Goal: Task Accomplishment & Management: Manage account settings

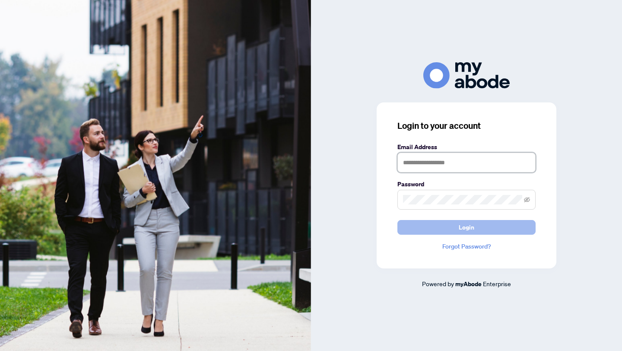
type input "**********"
click at [438, 229] on button "Login" at bounding box center [466, 227] width 138 height 15
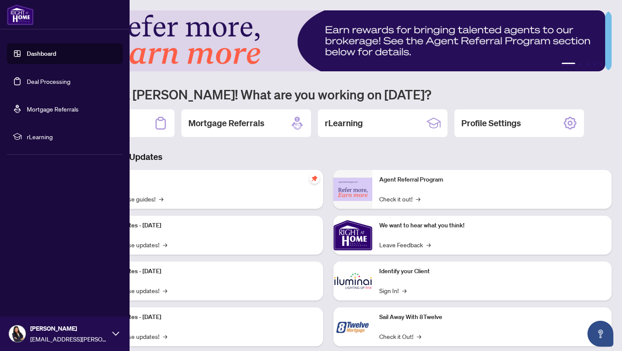
click at [5, 86] on ul "Dashboard Deal Processing Mortgage Referrals rLearning" at bounding box center [65, 95] width 130 height 118
click at [27, 85] on link "Deal Processing" at bounding box center [49, 81] width 44 height 8
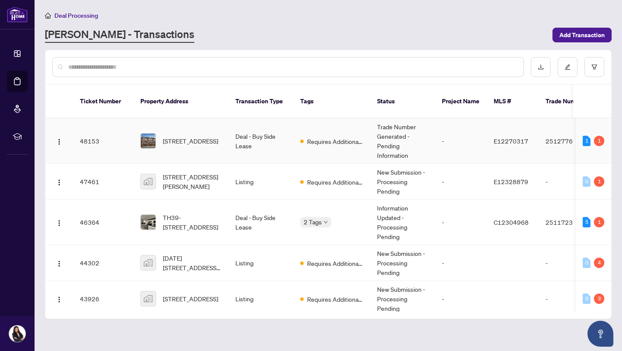
click at [293, 129] on td "Requires Additional Docs" at bounding box center [331, 140] width 77 height 45
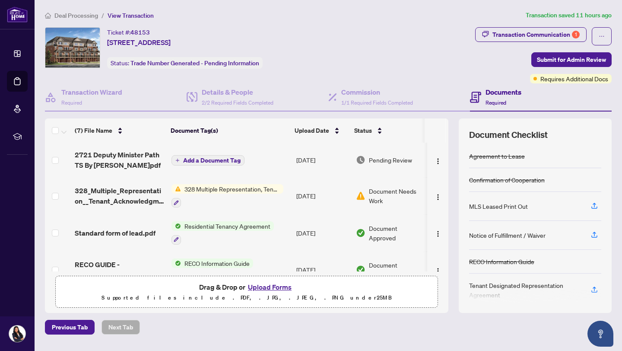
click at [370, 197] on span "Document Needs Work" at bounding box center [396, 195] width 55 height 19
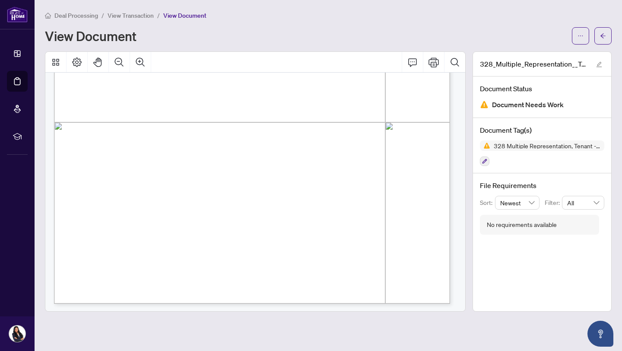
scroll to position [291, 0]
click at [605, 39] on span "button" at bounding box center [603, 36] width 6 height 14
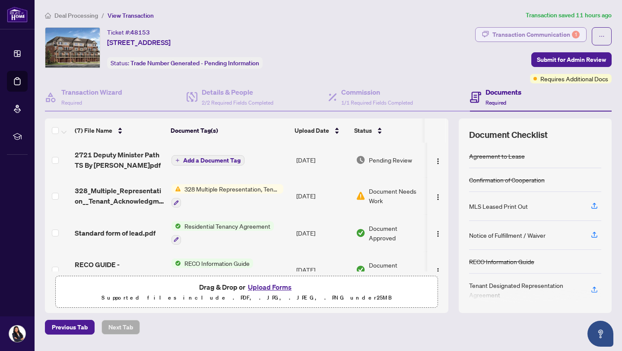
click at [544, 33] on div "Transaction Communication 1" at bounding box center [535, 35] width 87 height 14
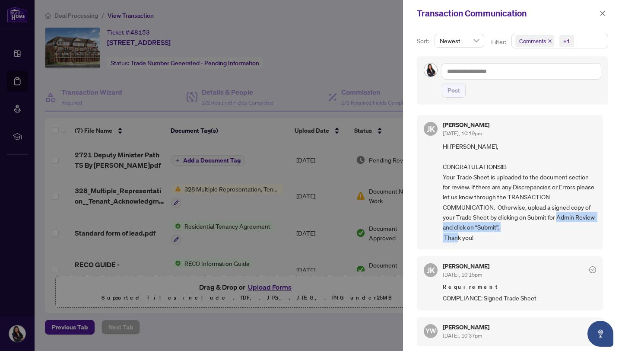
drag, startPoint x: 596, startPoint y: 219, endPoint x: 600, endPoint y: 237, distance: 18.2
click at [600, 237] on div "JK Jaye Khosravi Aug/15/2025, 10:19pm HI Breanne, CONGRATULATIONS!!!! Your Trad…" at bounding box center [512, 228] width 191 height 236
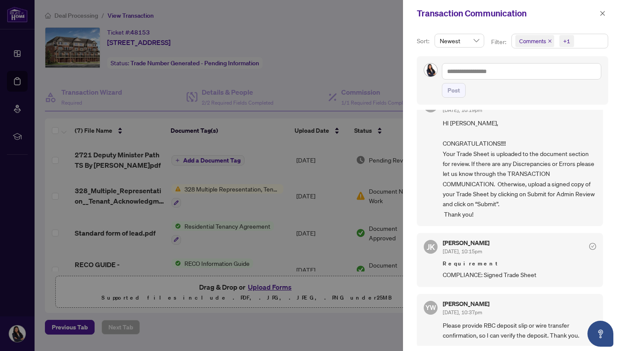
click at [384, 327] on div at bounding box center [311, 175] width 622 height 351
click at [604, 17] on span "button" at bounding box center [603, 13] width 6 height 14
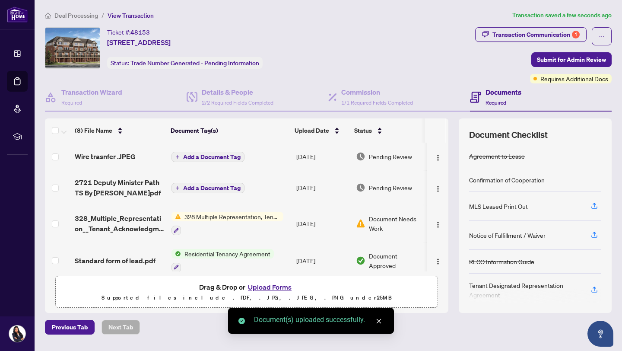
drag, startPoint x: 442, startPoint y: 164, endPoint x: 435, endPoint y: 249, distance: 85.0
click at [435, 248] on div "(8) File Name Document Tag(s) Upload Date Status Wire trasnfer .JPEG Add a Docu…" at bounding box center [328, 215] width 567 height 194
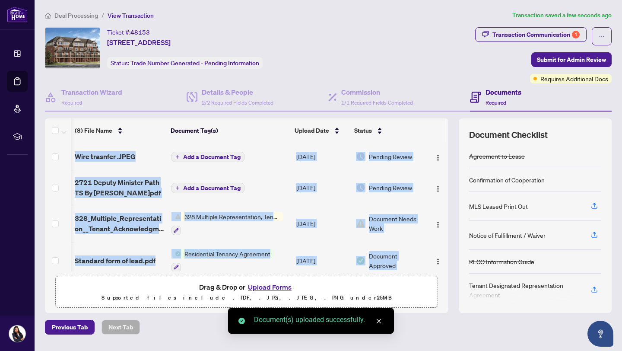
scroll to position [0, 2]
click at [537, 60] on span "Submit for Admin Review" at bounding box center [571, 60] width 69 height 14
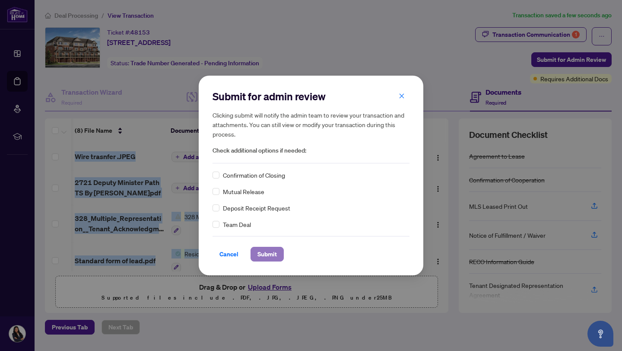
click at [260, 251] on span "Submit" at bounding box center [266, 254] width 19 height 14
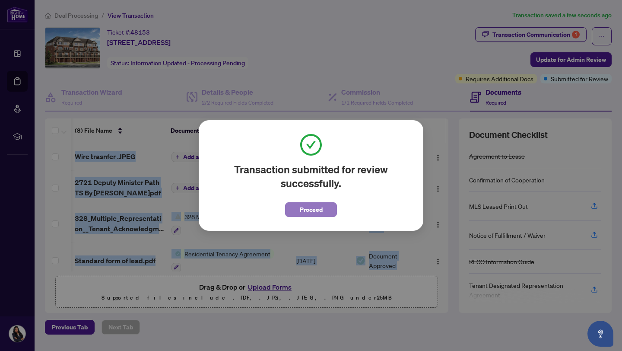
click at [315, 204] on span "Proceed" at bounding box center [311, 210] width 23 height 14
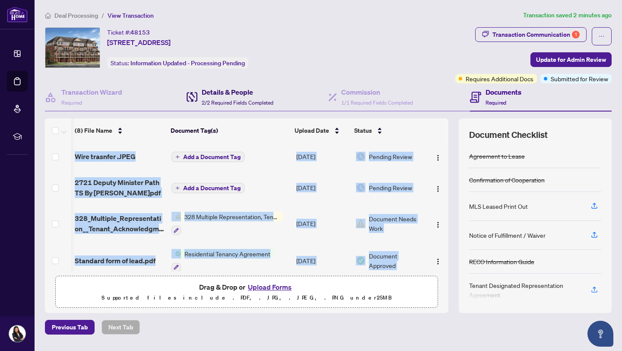
click at [202, 99] on span "2/2 Required Fields Completed" at bounding box center [238, 102] width 72 height 6
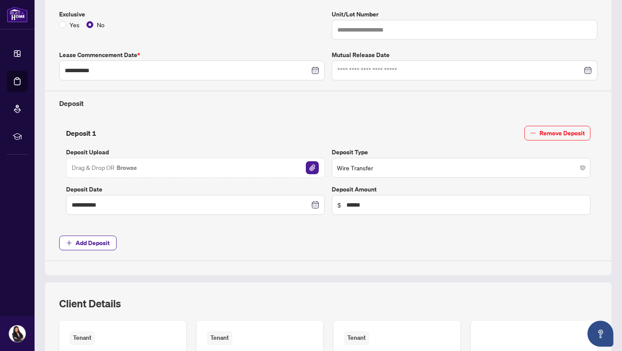
scroll to position [247, 0]
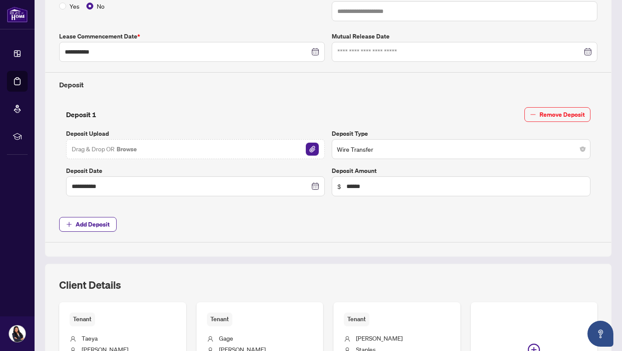
click at [310, 149] on img "button" at bounding box center [312, 149] width 13 height 13
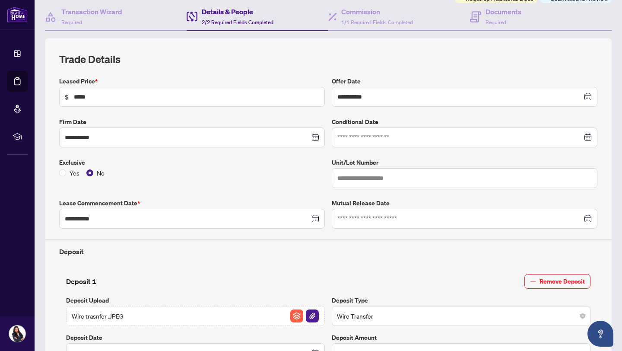
scroll to position [0, 0]
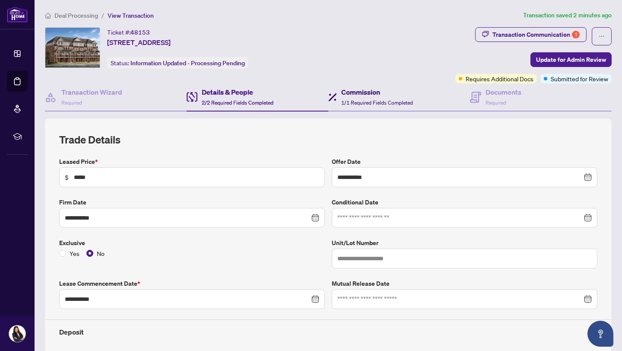
click at [344, 92] on h4 "Commission" at bounding box center [377, 92] width 72 height 10
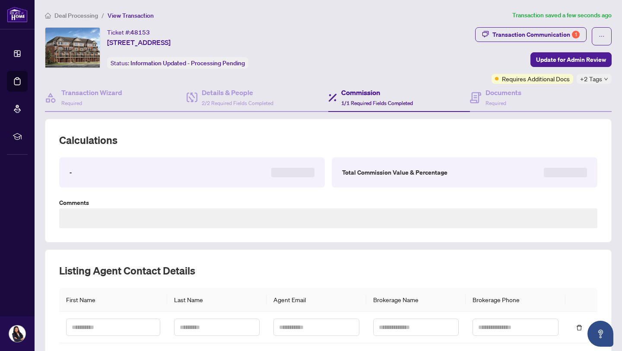
type textarea "**********"
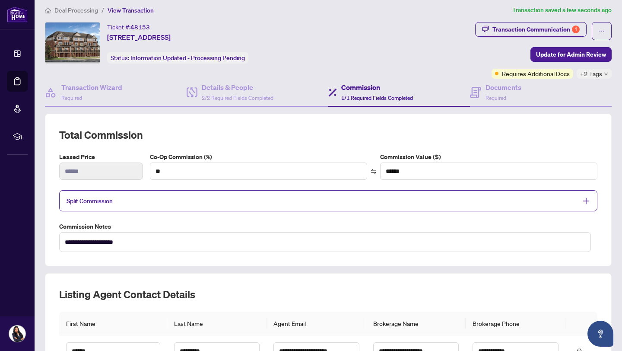
scroll to position [4, 0]
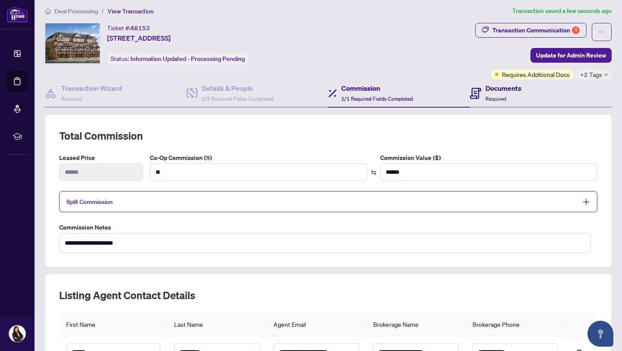
click at [486, 100] on span "Required" at bounding box center [496, 98] width 21 height 6
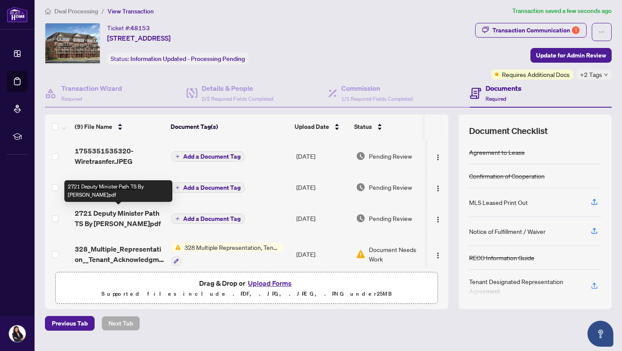
click at [134, 219] on span "2721 Deputy Minister Path TS By [PERSON_NAME]pdf" at bounding box center [120, 218] width 90 height 21
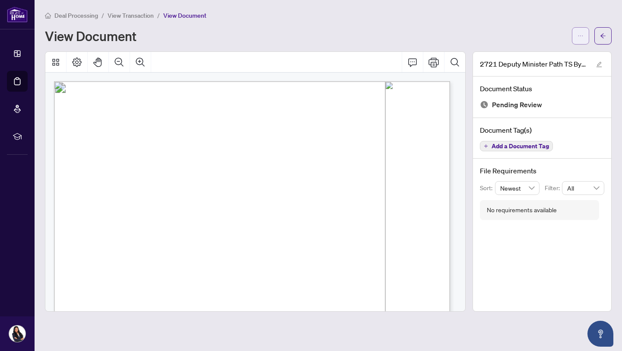
click at [580, 36] on icon "ellipsis" at bounding box center [581, 36] width 6 height 6
click at [541, 59] on li "Download" at bounding box center [549, 55] width 76 height 14
click at [607, 39] on button "button" at bounding box center [602, 35] width 17 height 17
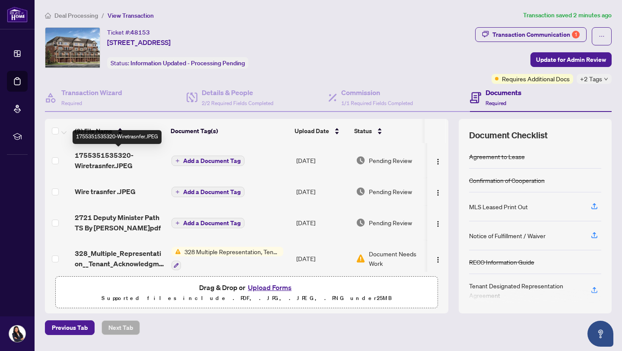
click at [131, 168] on span "1755351535320-Wiretrasnfer.JPEG" at bounding box center [120, 160] width 90 height 21
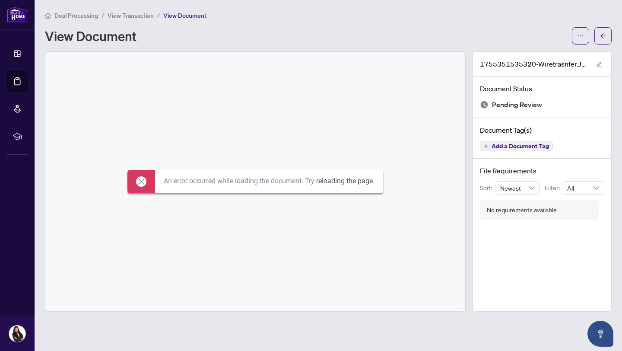
click at [336, 183] on link "reloading the page" at bounding box center [344, 181] width 57 height 8
click at [176, 15] on span "View Document" at bounding box center [184, 16] width 43 height 8
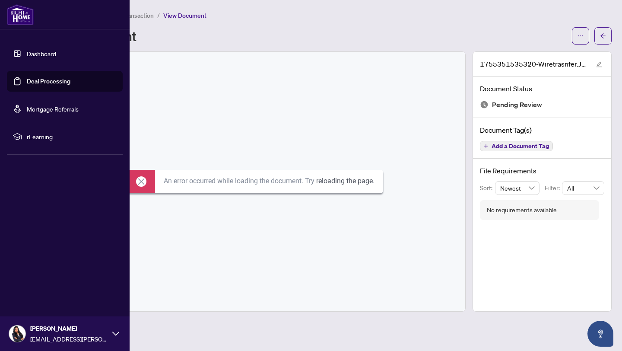
click at [57, 83] on link "Deal Processing" at bounding box center [49, 81] width 44 height 8
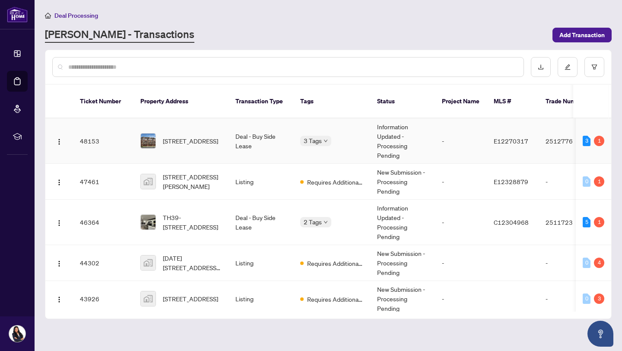
click at [308, 136] on span "3 Tags" at bounding box center [313, 141] width 18 height 10
click at [335, 118] on td "3 Tags" at bounding box center [331, 140] width 77 height 45
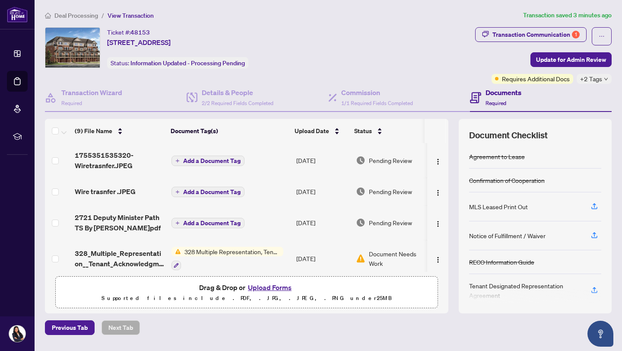
click at [125, 192] on span "Wire trasnfer .JPEG" at bounding box center [105, 191] width 61 height 10
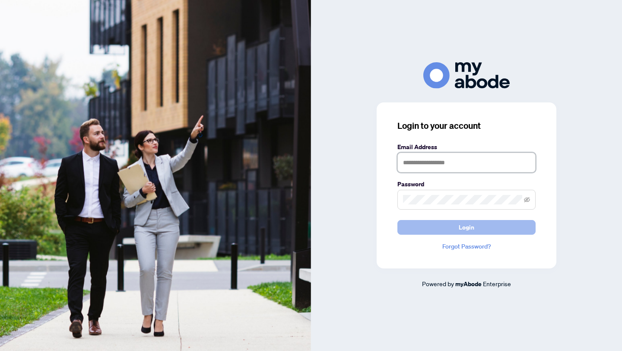
type input "**********"
click at [455, 231] on button "Login" at bounding box center [466, 227] width 138 height 15
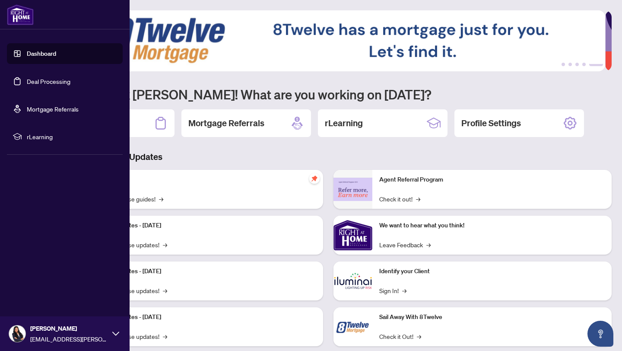
click at [27, 77] on link "Deal Processing" at bounding box center [49, 81] width 44 height 8
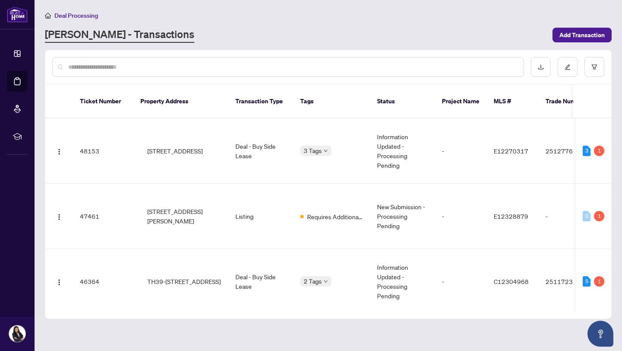
click at [258, 46] on main "Deal Processing [PERSON_NAME] - Transactions Add Transaction Ticket Number Prop…" at bounding box center [329, 175] width 588 height 351
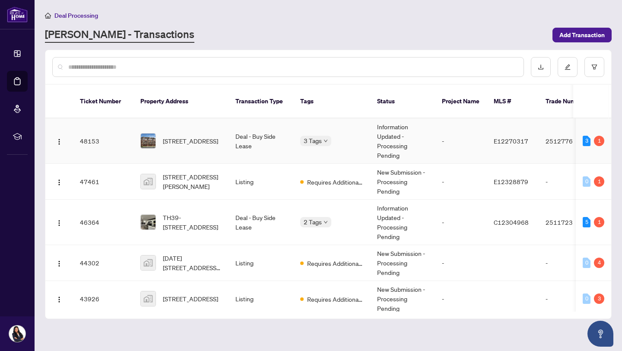
click at [205, 137] on span "[STREET_ADDRESS]" at bounding box center [190, 141] width 55 height 10
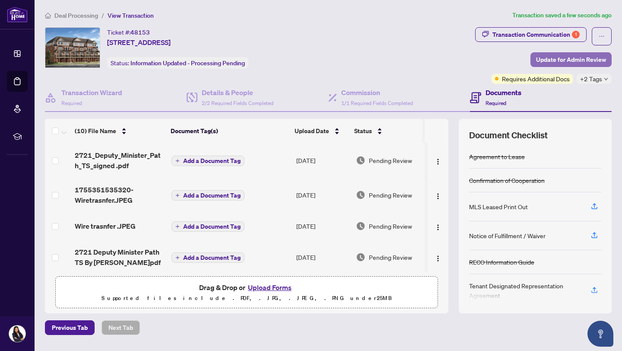
click at [536, 57] on span "Update for Admin Review" at bounding box center [571, 60] width 70 height 14
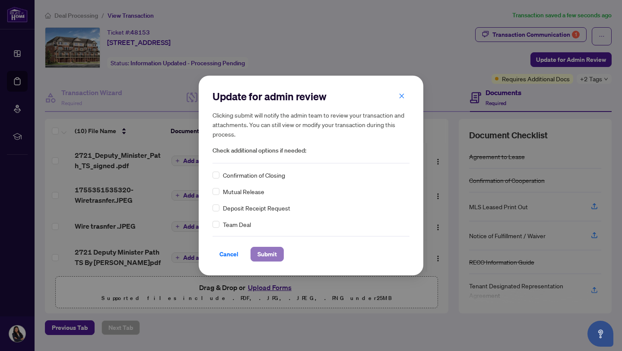
click at [271, 257] on span "Submit" at bounding box center [266, 254] width 19 height 14
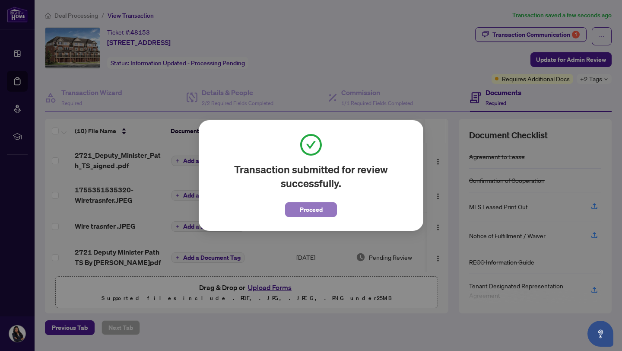
click at [324, 207] on button "Proceed" at bounding box center [311, 209] width 52 height 15
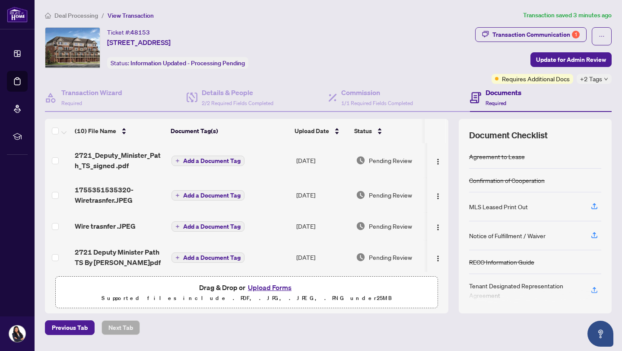
drag, startPoint x: 442, startPoint y: 155, endPoint x: 441, endPoint y: 136, distance: 18.6
click at [441, 136] on div "(10) File Name Document Tag(s) Upload Date Status 2721_Deputy_Minister_Path_TS_…" at bounding box center [328, 216] width 567 height 194
click at [406, 64] on div "Ticket #: 48153 [STREET_ADDRESS] Status: Information Updated - Processing Pendi…" at bounding box center [258, 47] width 427 height 41
drag, startPoint x: 442, startPoint y: 176, endPoint x: 423, endPoint y: 275, distance: 100.7
click at [423, 275] on div "(10) File Name Document Tag(s) Upload Date Status 2721_Deputy_Minister_Path_TS_…" at bounding box center [328, 216] width 567 height 194
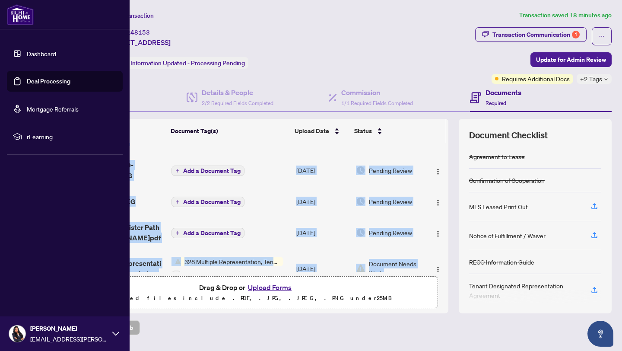
click at [27, 84] on link "Deal Processing" at bounding box center [49, 81] width 44 height 8
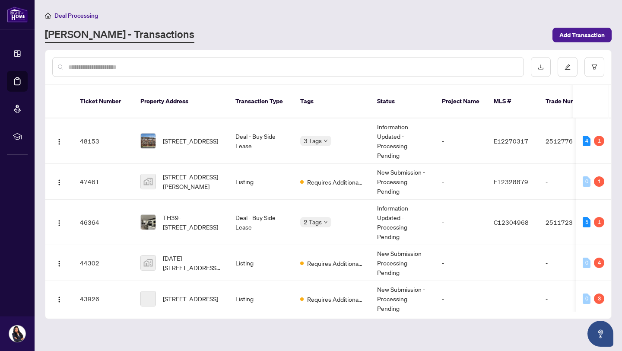
click at [238, 37] on div "[PERSON_NAME] - Transactions" at bounding box center [296, 35] width 502 height 16
click at [194, 215] on span "TH39-[STREET_ADDRESS]" at bounding box center [192, 222] width 59 height 19
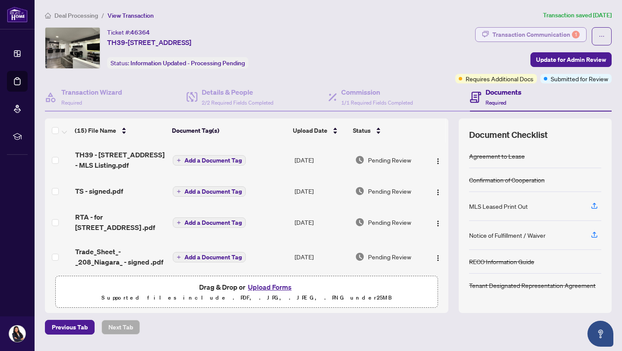
click at [492, 40] on div "Transaction Communication 1" at bounding box center [535, 35] width 87 height 14
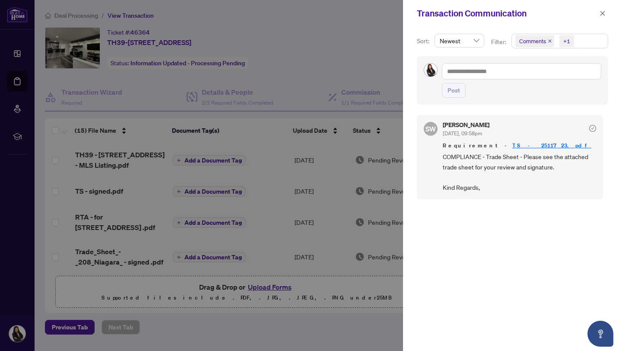
click at [512, 144] on link "TS - 2511723.pdf" at bounding box center [551, 145] width 79 height 7
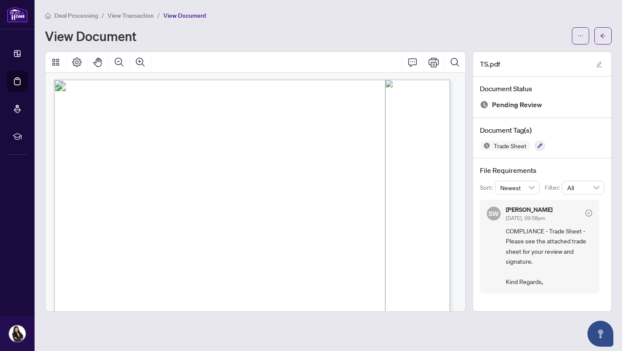
scroll to position [1, 0]
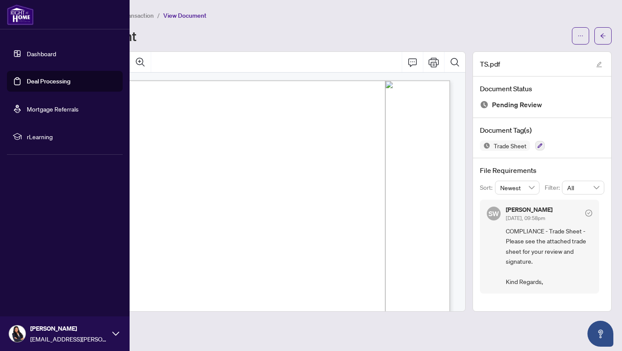
click at [27, 84] on link "Deal Processing" at bounding box center [49, 81] width 44 height 8
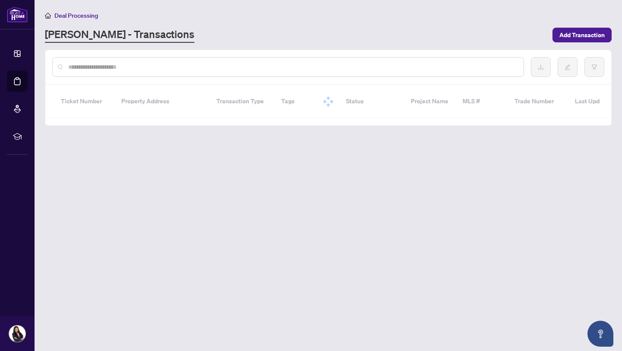
click at [276, 44] on main "Deal Processing RAHR - Transactions Add Transaction Ticket Number Property Addr…" at bounding box center [329, 175] width 588 height 351
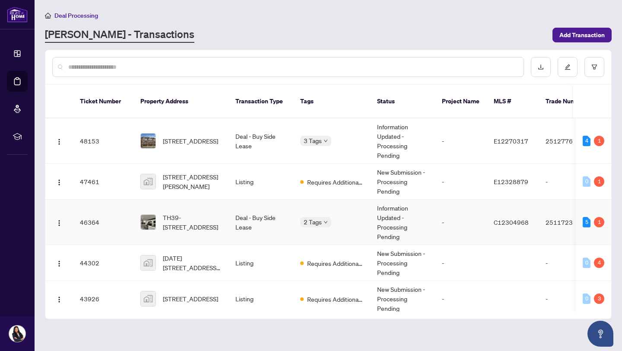
click at [212, 219] on span "TH39-[STREET_ADDRESS]" at bounding box center [192, 222] width 59 height 19
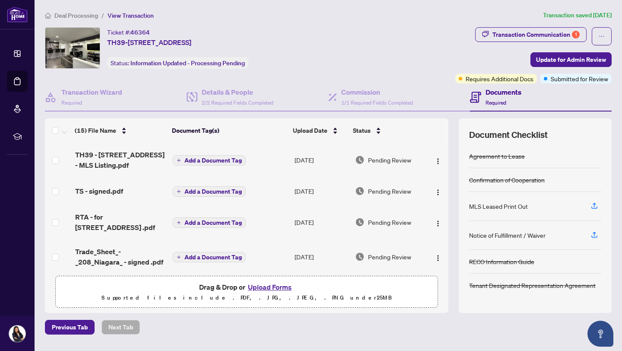
click at [138, 193] on div "TS - signed.pdf" at bounding box center [120, 191] width 91 height 10
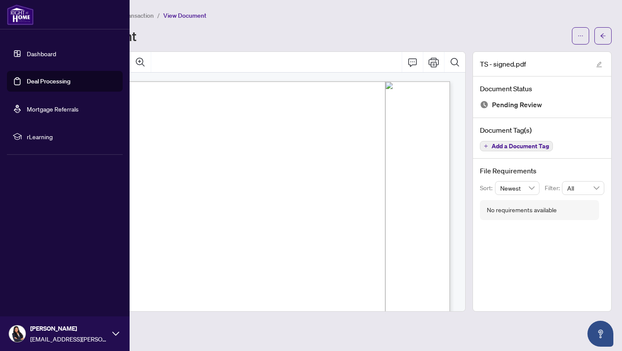
click at [22, 97] on ul "Dashboard Deal Processing Mortgage Referrals rLearning" at bounding box center [65, 95] width 116 height 104
click at [27, 85] on link "Deal Processing" at bounding box center [49, 81] width 44 height 8
